Goal: Task Accomplishment & Management: Manage account settings

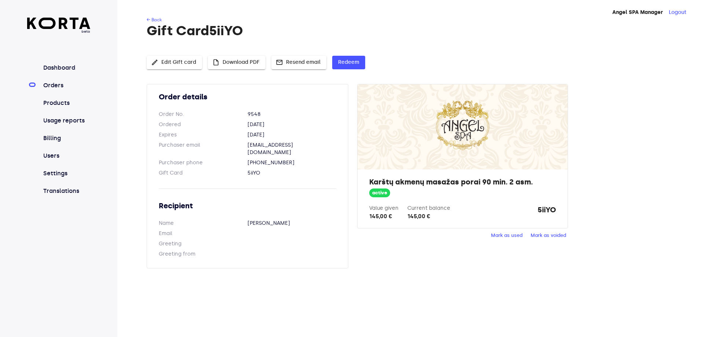
click at [52, 83] on link "Orders" at bounding box center [66, 85] width 49 height 9
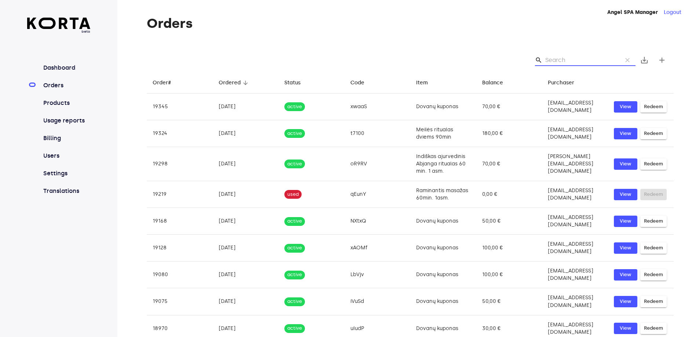
paste input "5iiyo"
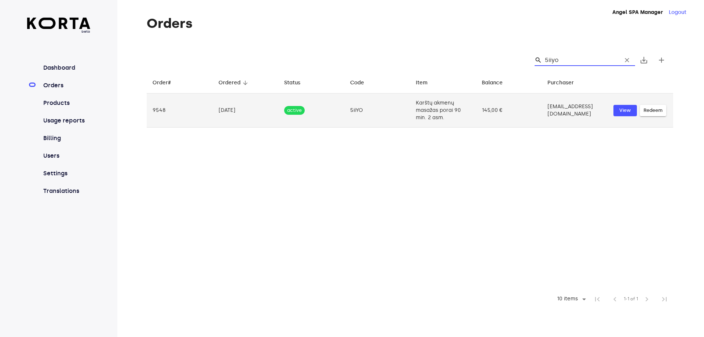
type input "5iiyo"
click at [473, 108] on td "Karštų akmenų masažas porai 90 min. 2 asm." at bounding box center [443, 111] width 66 height 34
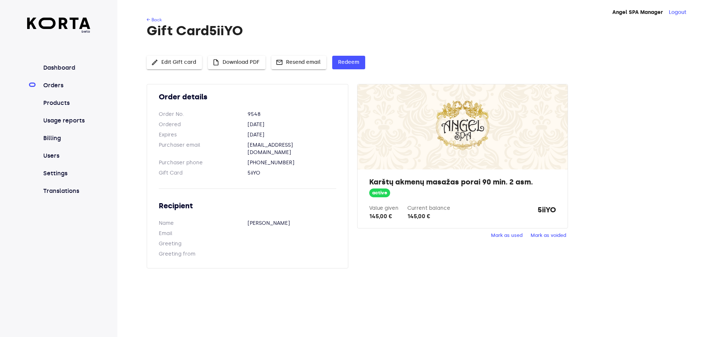
click at [498, 237] on span "Mark as used" at bounding box center [507, 235] width 32 height 8
